Goal: Transaction & Acquisition: Subscribe to service/newsletter

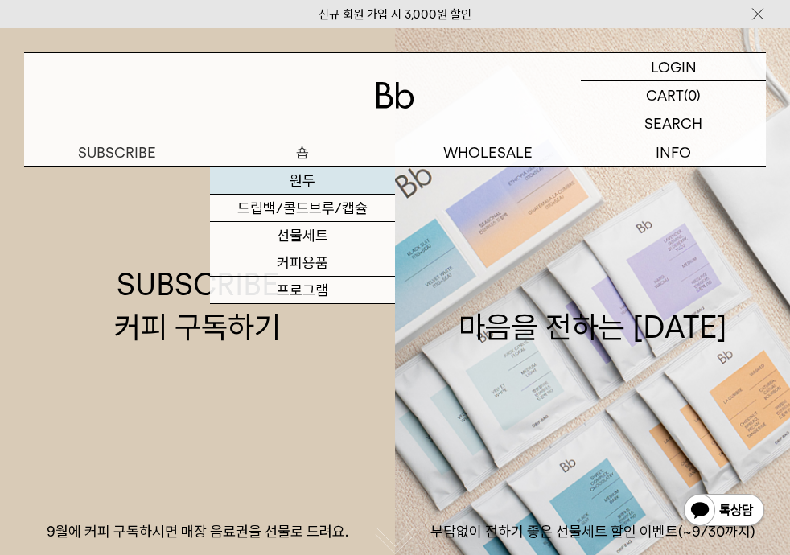
click at [314, 183] on link "원두" at bounding box center [303, 180] width 186 height 27
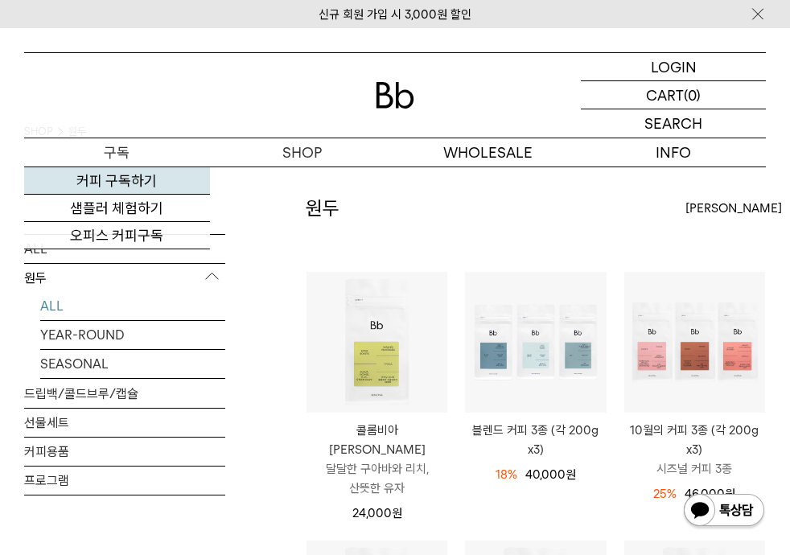
click at [125, 176] on link "커피 구독하기" at bounding box center [117, 180] width 186 height 27
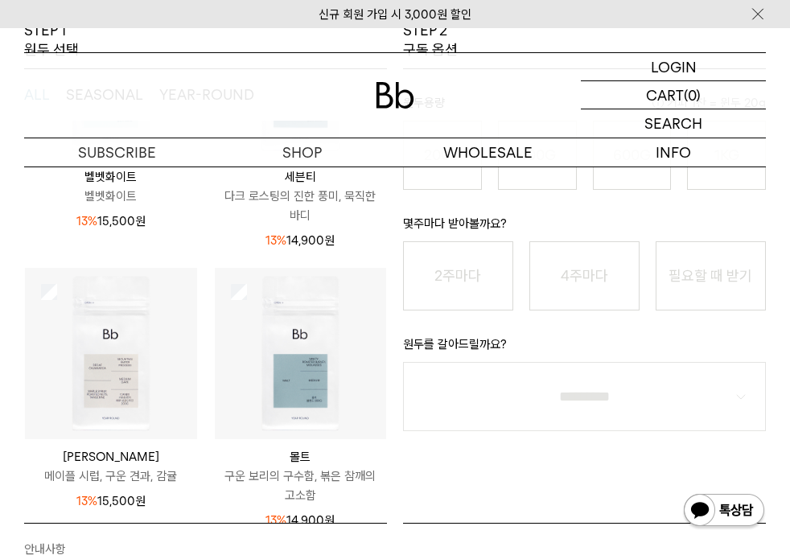
scroll to position [503, 0]
